Goal: Check status: Check status

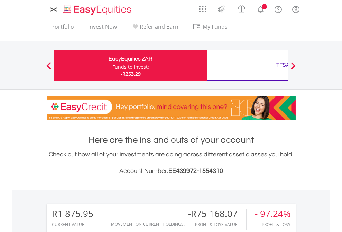
scroll to position [66, 109]
click at [112, 65] on div "Funds to invest:" at bounding box center [130, 67] width 37 height 7
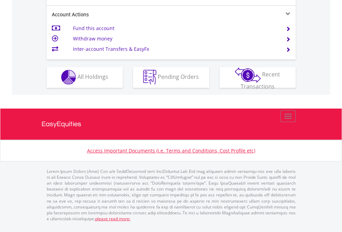
scroll to position [646, 0]
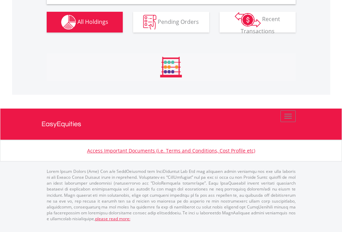
scroll to position [668, 0]
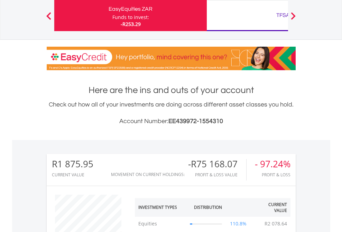
scroll to position [66, 109]
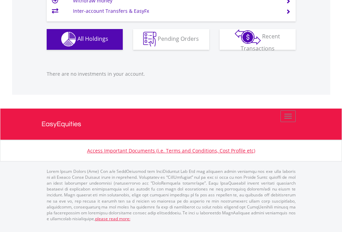
scroll to position [66, 109]
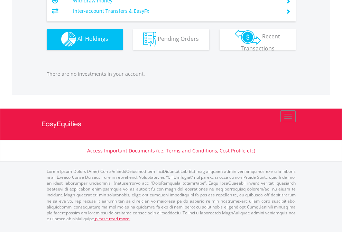
scroll to position [66, 109]
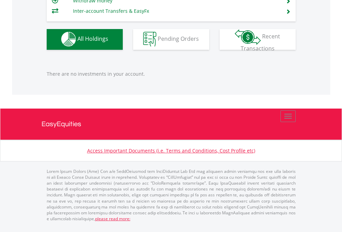
scroll to position [66, 109]
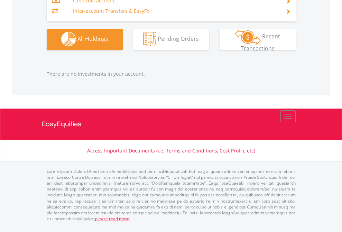
scroll to position [66, 109]
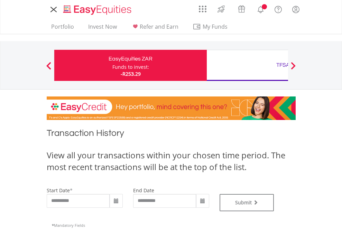
scroll to position [280, 0]
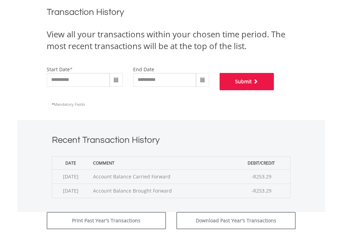
click at [274, 90] on button "Submit" at bounding box center [246, 81] width 55 height 17
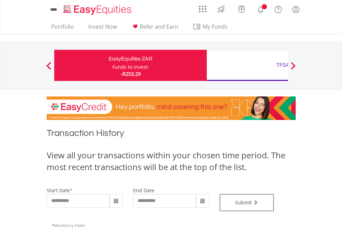
click at [247, 65] on div "TFSA" at bounding box center [283, 65] width 144 height 10
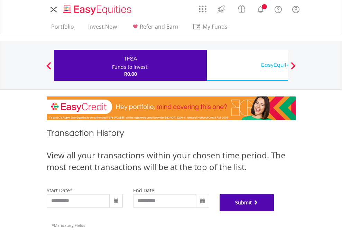
click at [274, 211] on button "Submit" at bounding box center [246, 202] width 55 height 17
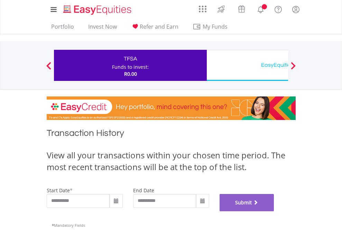
scroll to position [280, 0]
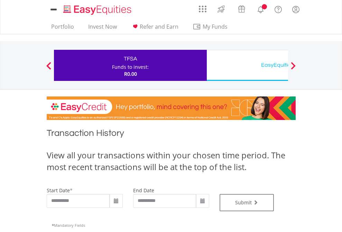
click at [247, 65] on div "EasyEquities USD" at bounding box center [283, 65] width 144 height 10
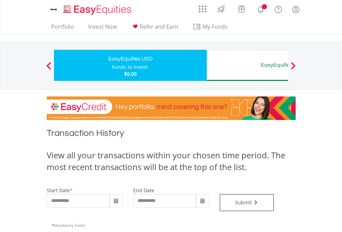
type input "**********"
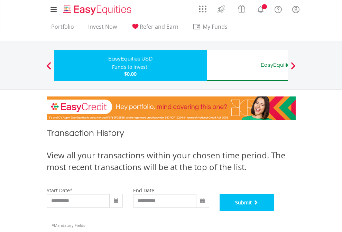
click at [274, 211] on button "Submit" at bounding box center [246, 202] width 55 height 17
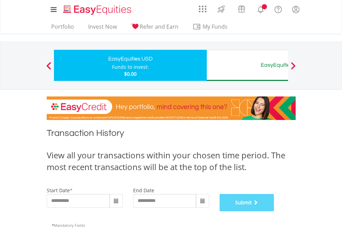
scroll to position [280, 0]
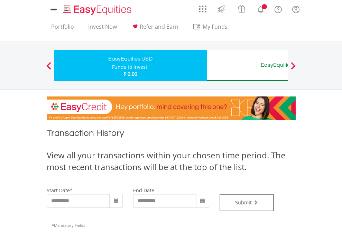
click at [247, 65] on div "EasyEquities AUD" at bounding box center [283, 65] width 144 height 10
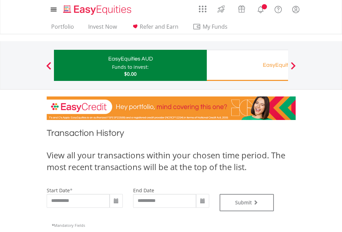
type input "**********"
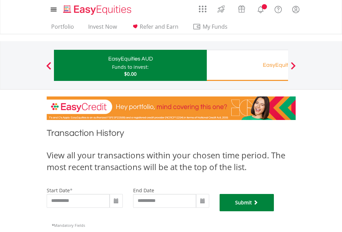
click at [274, 211] on button "Submit" at bounding box center [246, 202] width 55 height 17
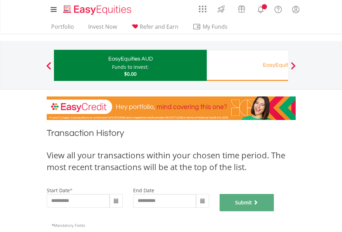
scroll to position [280, 0]
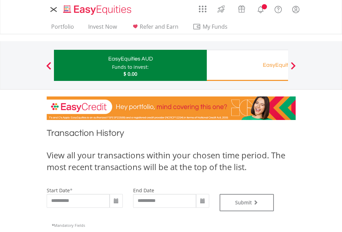
click at [247, 65] on div "EasyEquities RA" at bounding box center [283, 65] width 144 height 10
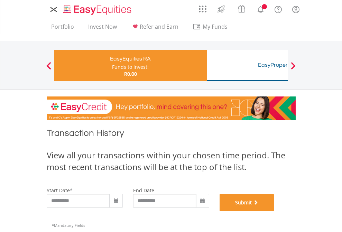
click at [274, 211] on button "Submit" at bounding box center [246, 202] width 55 height 17
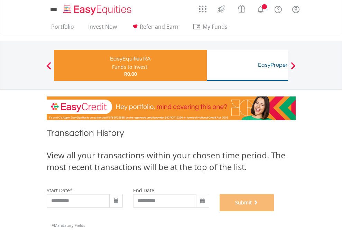
scroll to position [280, 0]
